Goal: Task Accomplishment & Management: Use online tool/utility

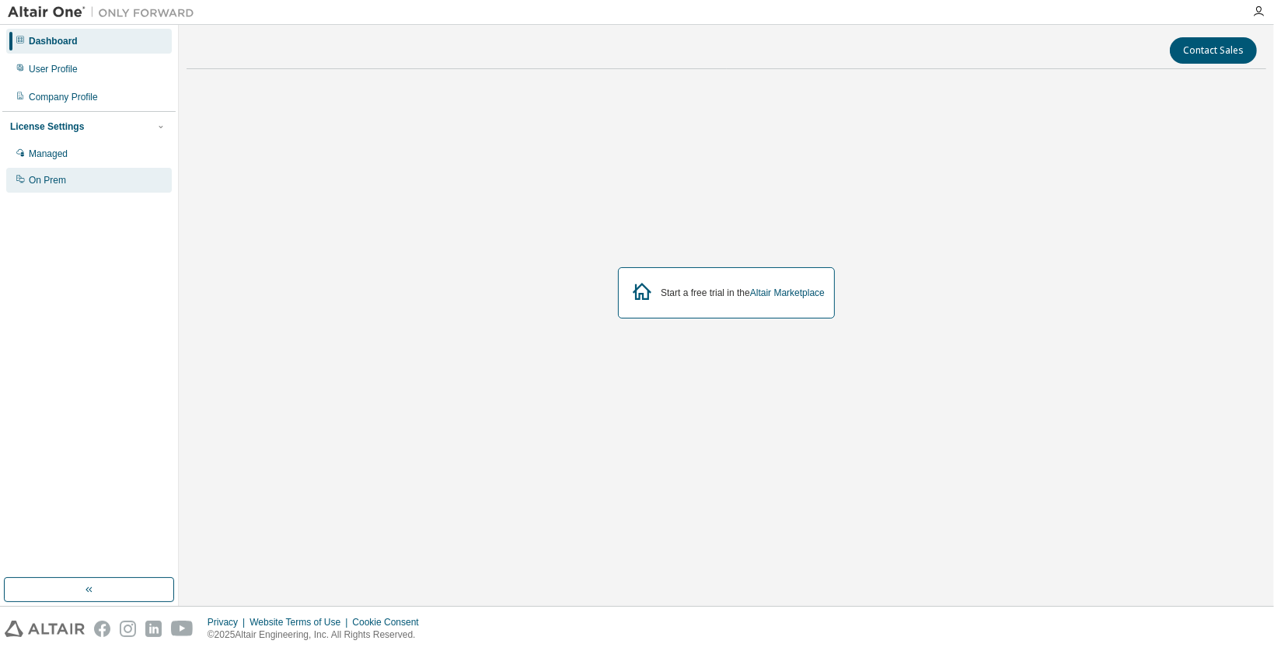
click at [70, 170] on div "On Prem" at bounding box center [89, 180] width 166 height 25
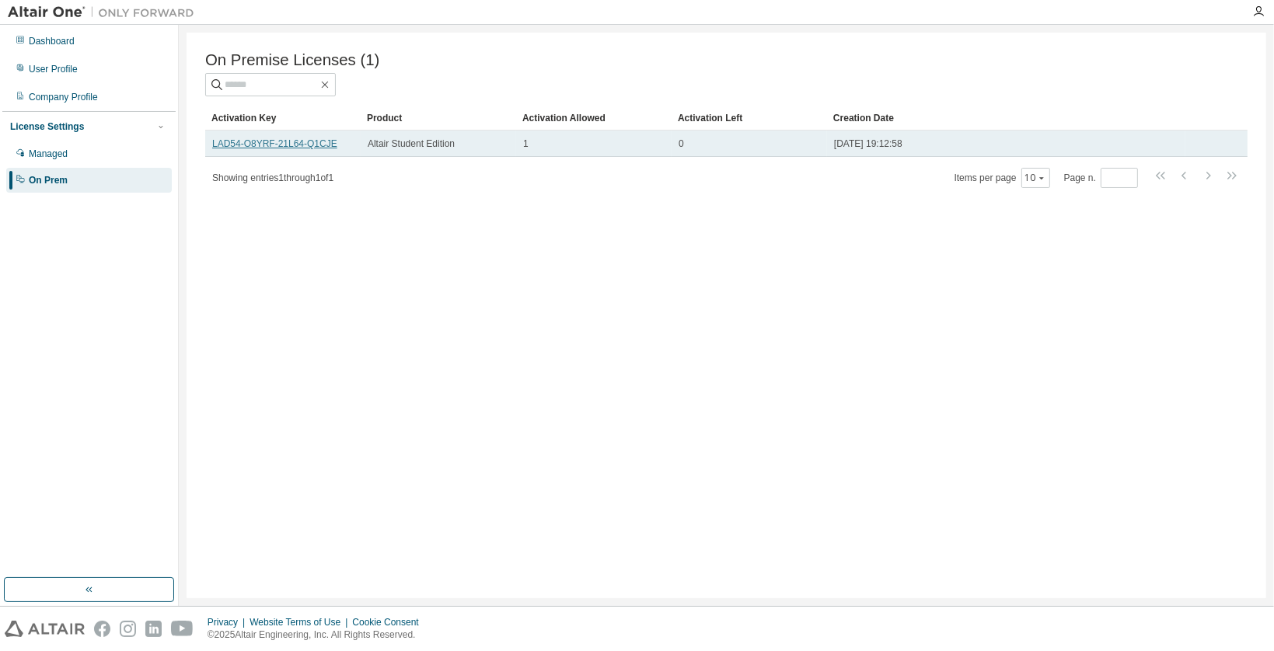
drag, startPoint x: 295, startPoint y: 149, endPoint x: 267, endPoint y: 148, distance: 28.0
click at [267, 148] on link "LAD54-O8YRF-21L64-Q1CJE" at bounding box center [274, 143] width 125 height 11
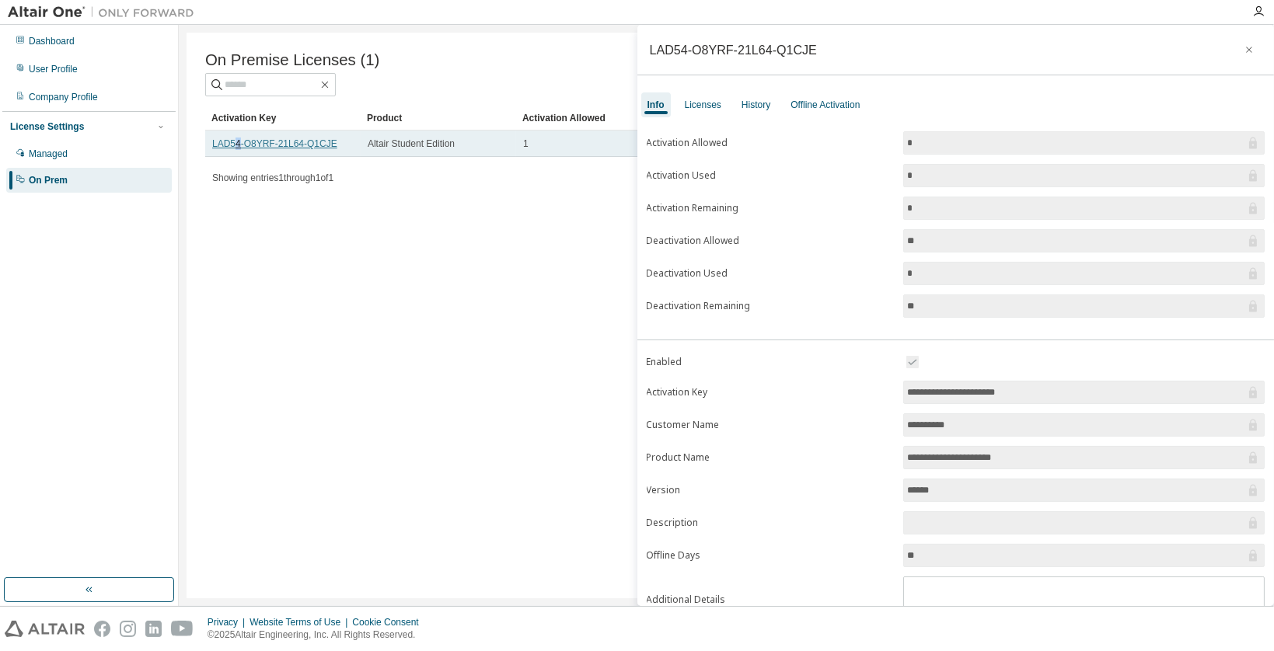
drag, startPoint x: 261, startPoint y: 147, endPoint x: 238, endPoint y: 142, distance: 23.8
click at [238, 142] on link "LAD54-O8YRF-21L64-Q1CJE" at bounding box center [274, 143] width 125 height 11
copy link "4"
click at [347, 139] on td "LAD54-O8YRF-21L64-Q1CJE" at bounding box center [282, 144] width 155 height 26
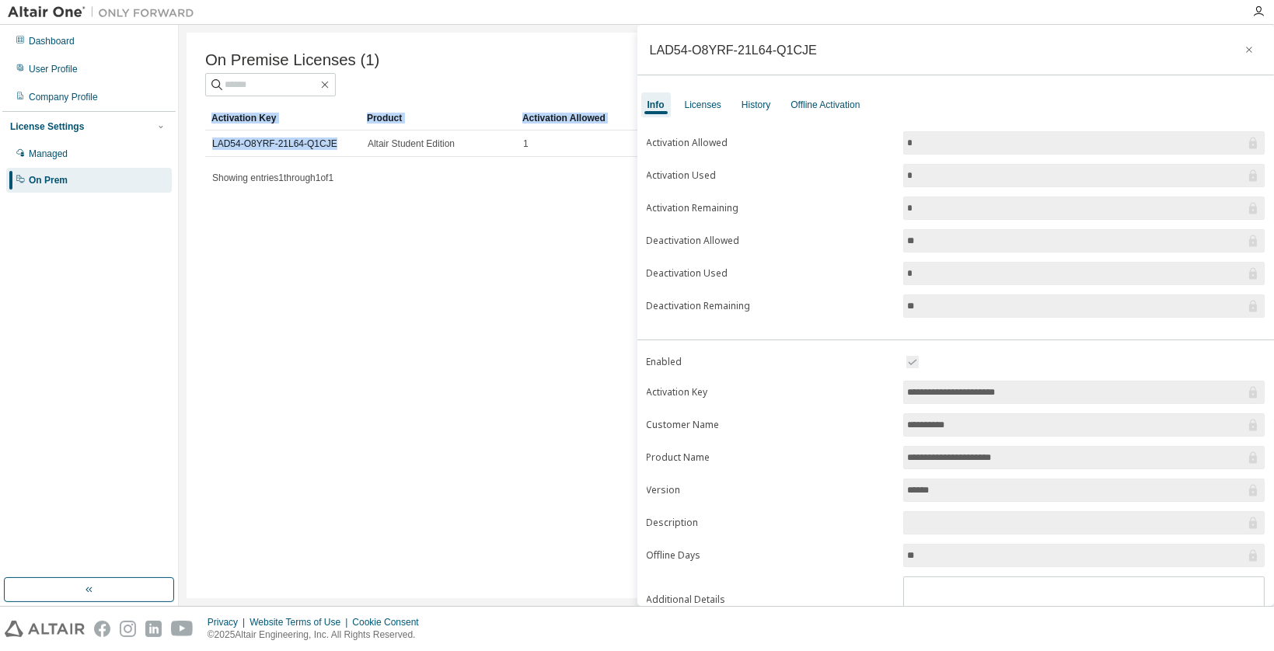
drag, startPoint x: 329, startPoint y: 147, endPoint x: 199, endPoint y: 147, distance: 130.5
click at [199, 147] on div "On Premise Licenses (1) Clear Load Save Save As Field Operator Value Select fil…" at bounding box center [725, 316] width 1079 height 566
click at [301, 147] on link "LAD54-O8YRF-21L64-Q1CJE" at bounding box center [274, 143] width 125 height 11
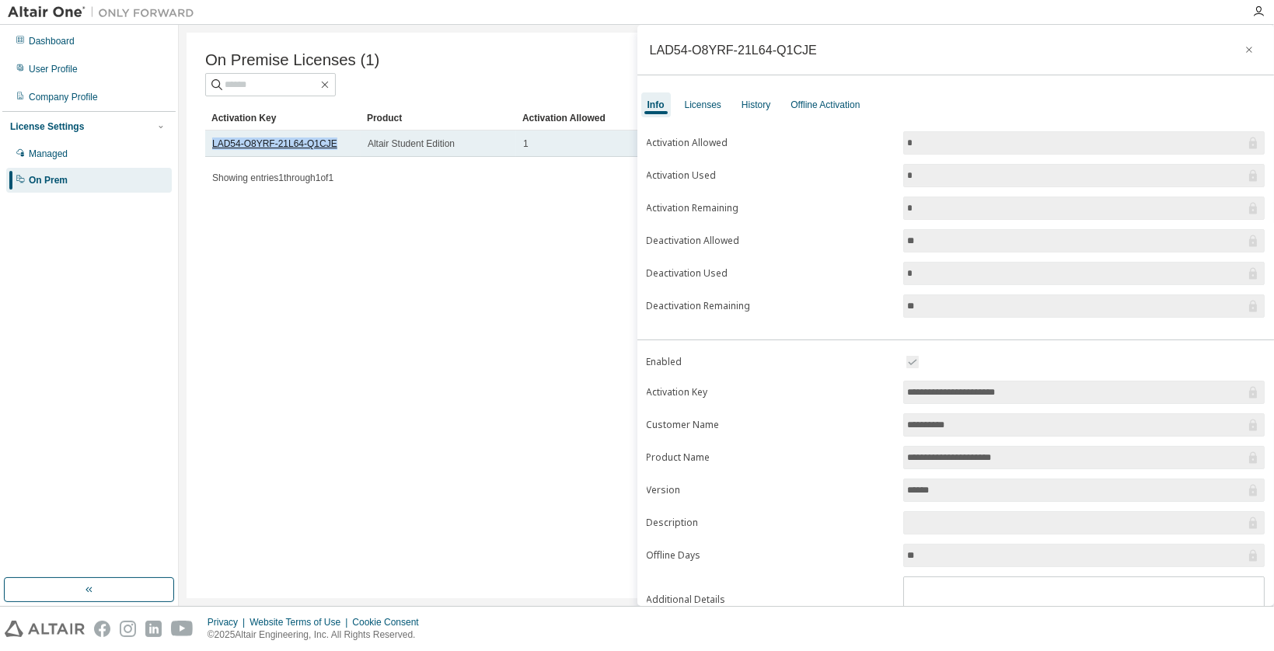
drag, startPoint x: 331, startPoint y: 144, endPoint x: 211, endPoint y: 150, distance: 119.8
click at [212, 150] on div "LAD54-O8YRF-21L64-Q1CJE" at bounding box center [282, 144] width 141 height 12
copy link "LAD54-O8YRF-21L64-Q1CJE"
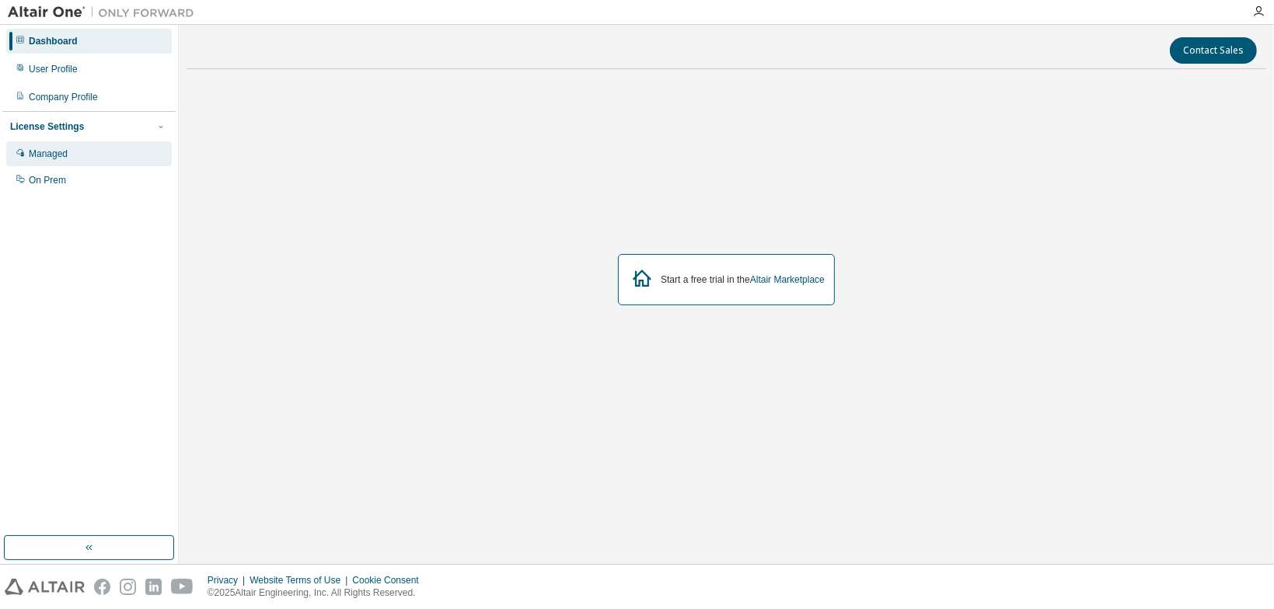
click at [64, 159] on div "Managed" at bounding box center [48, 154] width 39 height 12
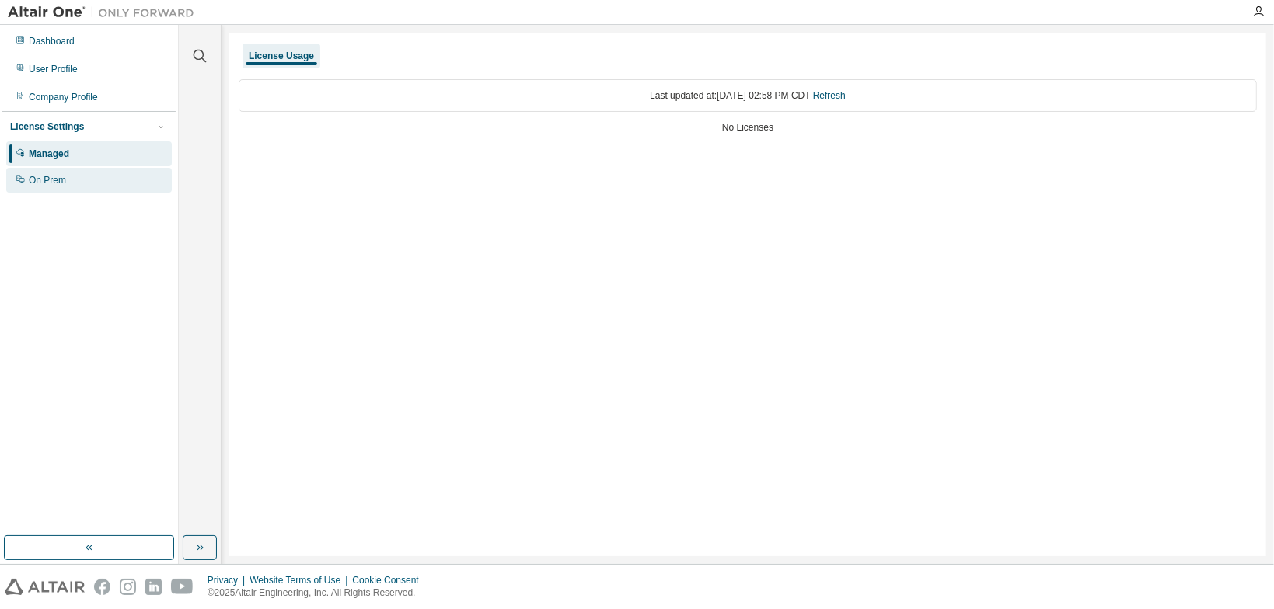
click at [83, 190] on div "On Prem" at bounding box center [89, 180] width 166 height 25
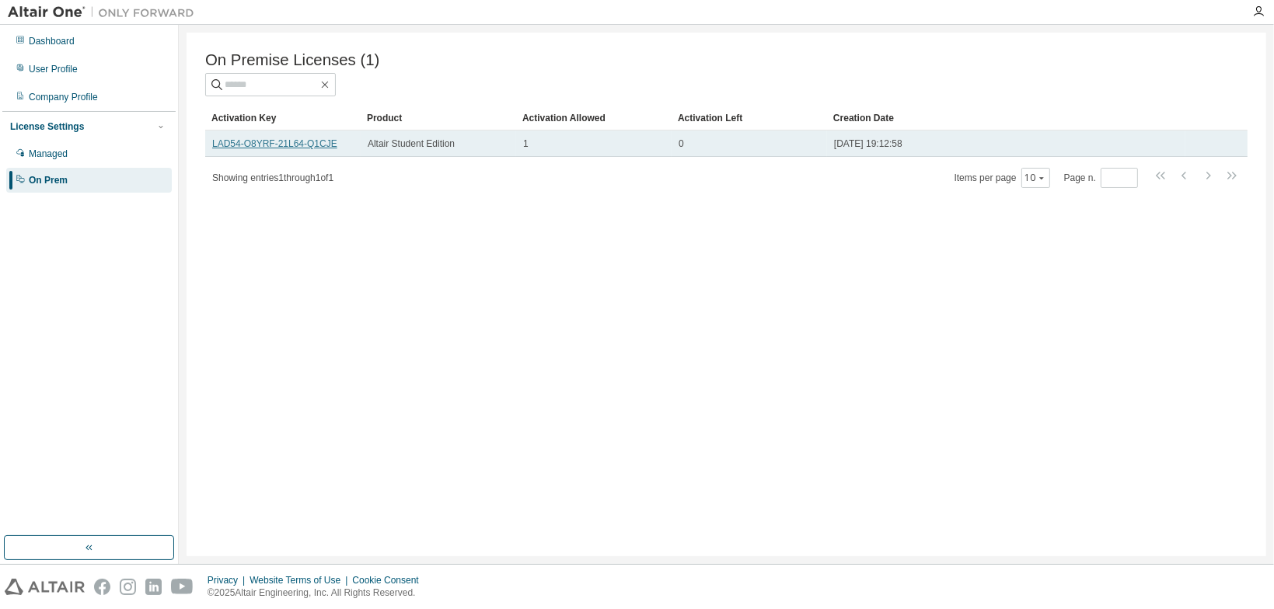
drag, startPoint x: 318, startPoint y: 145, endPoint x: 280, endPoint y: 144, distance: 38.1
click at [280, 144] on link "LAD54-O8YRF-21L64-Q1CJE" at bounding box center [274, 143] width 125 height 11
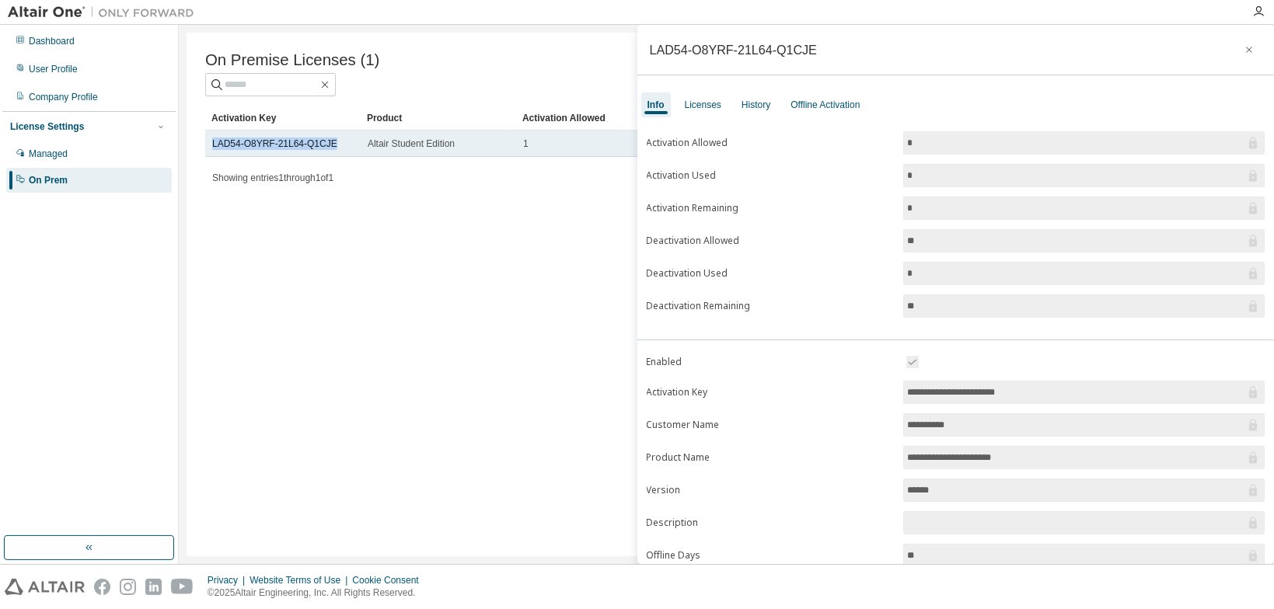
drag, startPoint x: 326, startPoint y: 140, endPoint x: 211, endPoint y: 149, distance: 115.4
click at [211, 149] on td "LAD54-O8YRF-21L64-Q1CJE" at bounding box center [282, 144] width 155 height 26
copy link "LAD54-O8YRF-21L64-Q1CJE"
